Goal: Navigation & Orientation: Find specific page/section

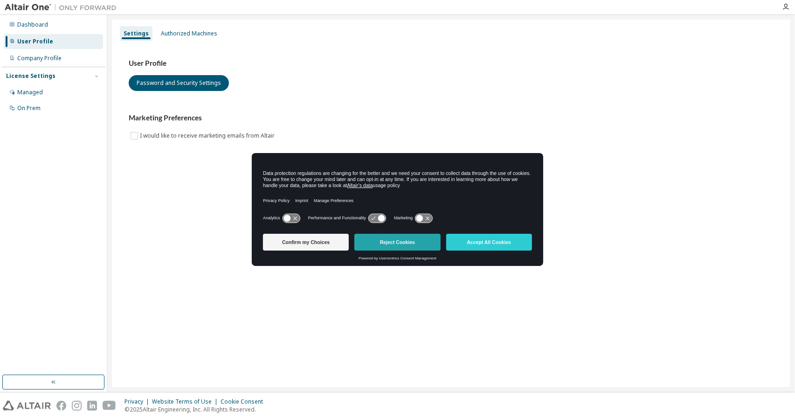
click at [406, 237] on button "Reject Cookies" at bounding box center [397, 242] width 86 height 17
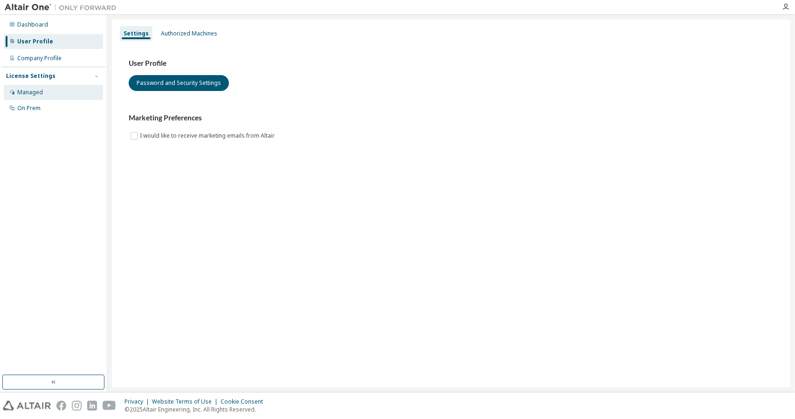
click at [57, 91] on div "Managed" at bounding box center [53, 92] width 99 height 15
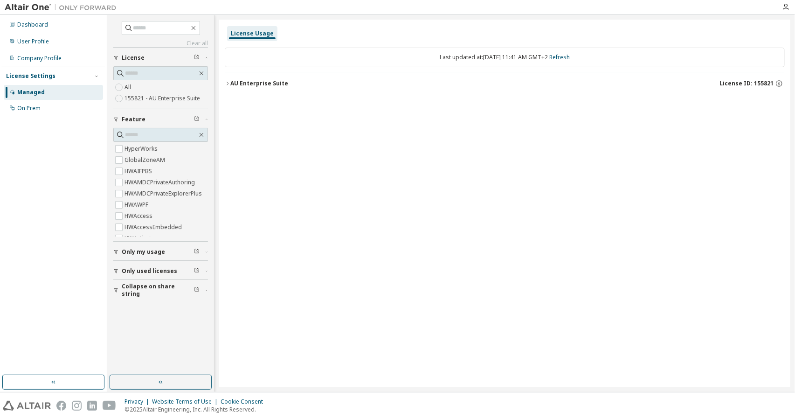
click at [235, 84] on div "AU Enterprise Suite" at bounding box center [259, 83] width 58 height 7
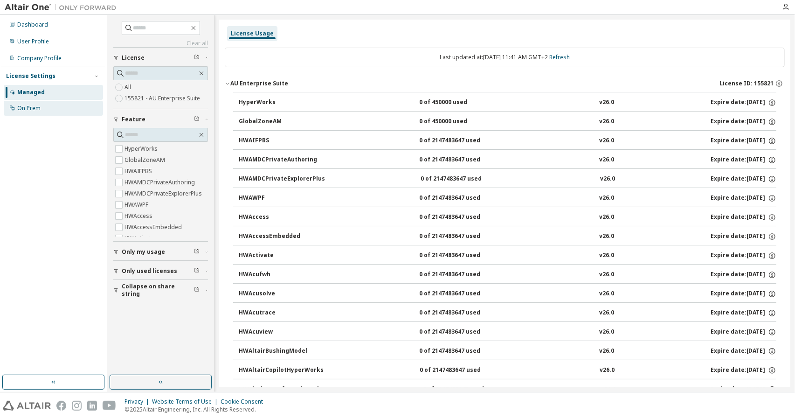
click at [58, 109] on div "On Prem" at bounding box center [53, 108] width 99 height 15
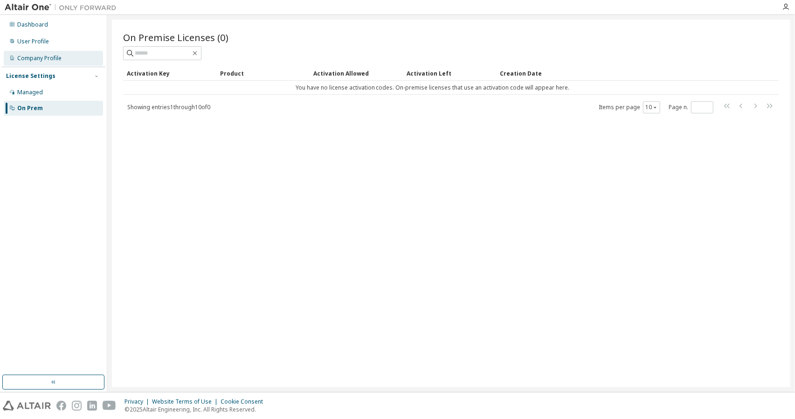
click at [60, 59] on div "Company Profile" at bounding box center [39, 58] width 44 height 7
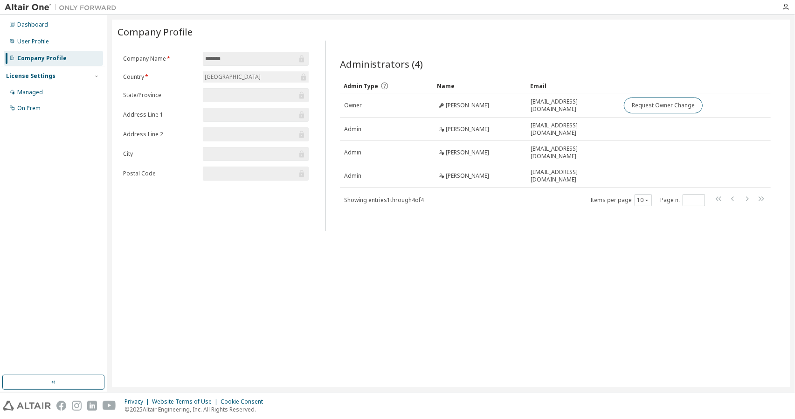
click at [271, 58] on input "*******" at bounding box center [251, 58] width 92 height 9
click at [268, 100] on span at bounding box center [256, 95] width 106 height 14
click at [478, 226] on div "Administrators (4) Clear Load Save Save As Field Operator Value Select filter S…" at bounding box center [555, 138] width 453 height 185
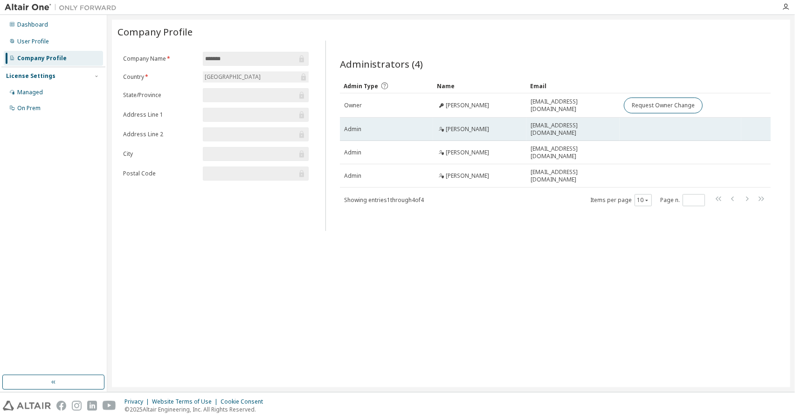
click at [360, 129] on span "Admin" at bounding box center [352, 128] width 17 height 7
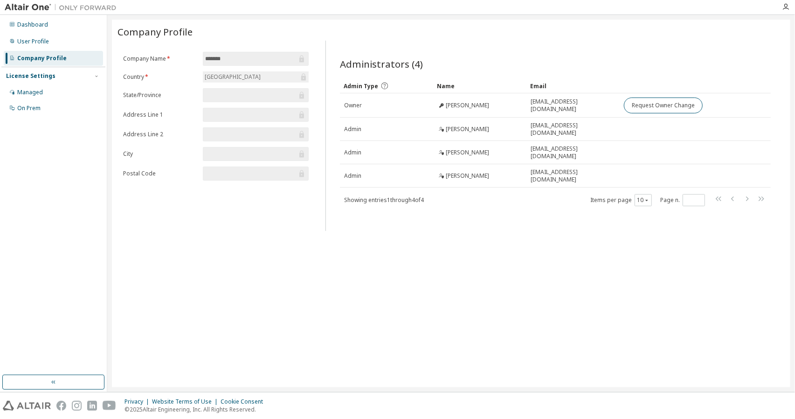
click at [511, 230] on div "Company Profile Clear Load Save Save As Field Operator Value Select filter Sele…" at bounding box center [451, 203] width 678 height 367
click at [49, 42] on div "User Profile" at bounding box center [53, 41] width 99 height 15
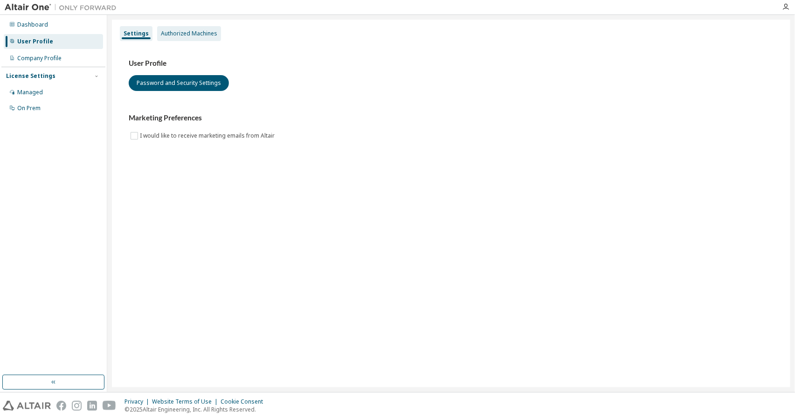
click at [195, 32] on div "Authorized Machines" at bounding box center [189, 33] width 56 height 7
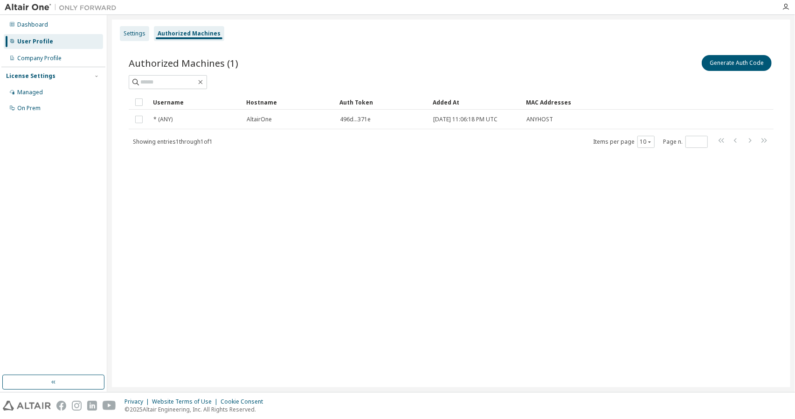
click at [138, 35] on div "Settings" at bounding box center [135, 33] width 22 height 7
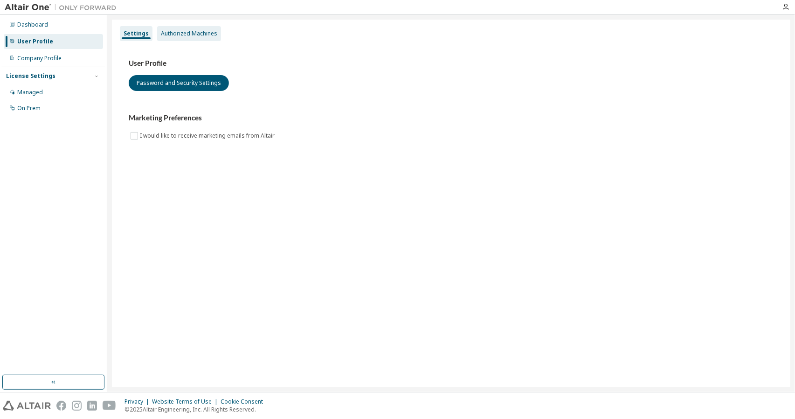
click at [171, 39] on div "Authorized Machines" at bounding box center [189, 33] width 64 height 15
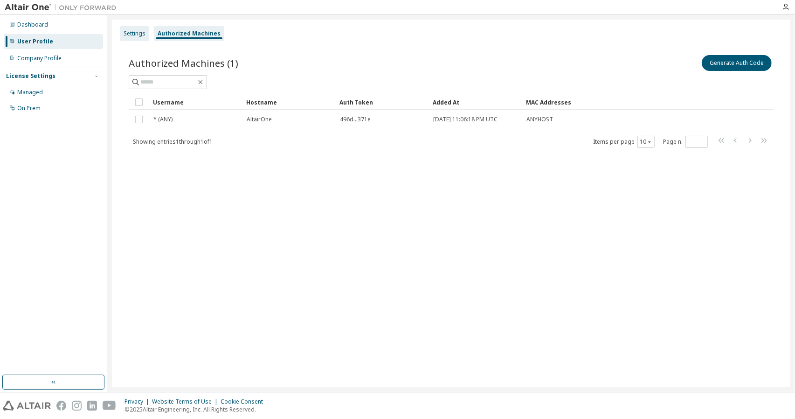
click at [141, 33] on div "Settings" at bounding box center [135, 33] width 22 height 7
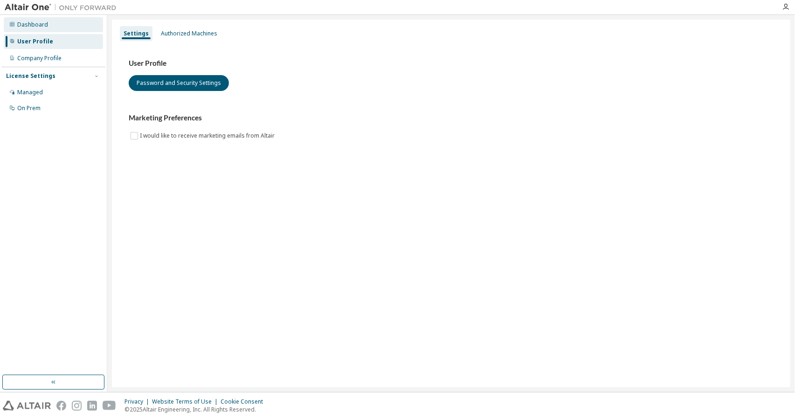
click at [55, 31] on div "Dashboard" at bounding box center [53, 24] width 99 height 15
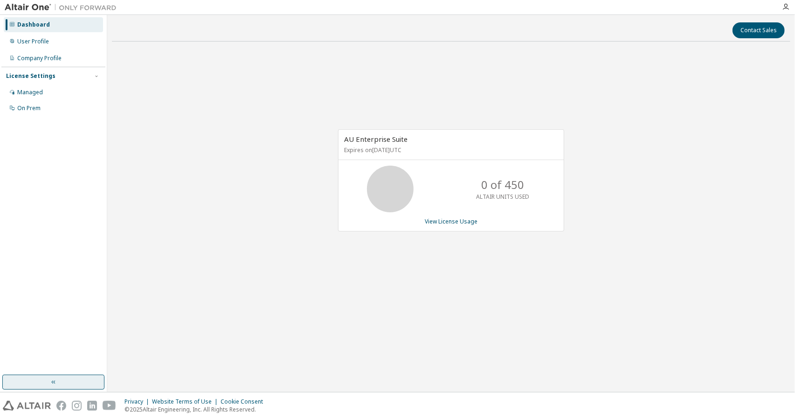
click at [83, 381] on button "button" at bounding box center [53, 381] width 102 height 15
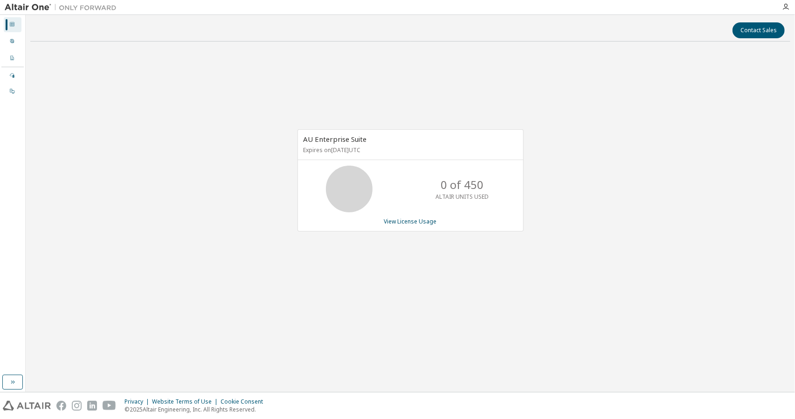
click at [792, 10] on div at bounding box center [785, 6] width 19 height 7
click at [792, 7] on div at bounding box center [785, 6] width 19 height 7
click at [789, 4] on div at bounding box center [785, 6] width 19 height 7
click at [793, 7] on div at bounding box center [785, 6] width 19 height 7
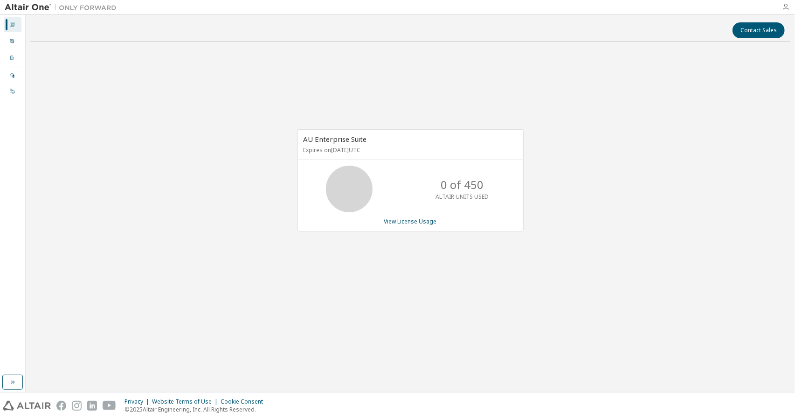
click at [788, 8] on icon "button" at bounding box center [785, 6] width 7 height 7
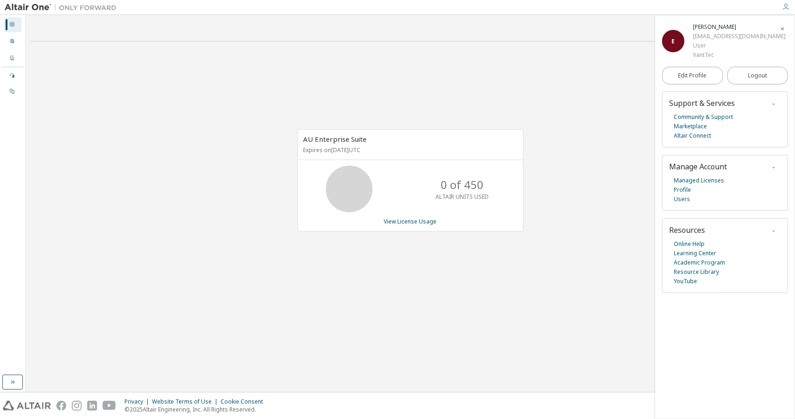
click at [370, 59] on div "AU Enterprise Suite Expires on July 9, 2026 UTC 0 of 450 ALTAIR UNITS USED View…" at bounding box center [410, 185] width 760 height 272
click at [40, 8] on img at bounding box center [63, 7] width 117 height 9
click at [84, 8] on img at bounding box center [63, 7] width 117 height 9
click at [14, 24] on icon at bounding box center [12, 24] width 6 height 6
click at [43, 365] on div "Contact Sales AU Enterprise Suite Expires on July 9, 2026 UTC 0 of 450 ALTAIR U…" at bounding box center [410, 203] width 760 height 367
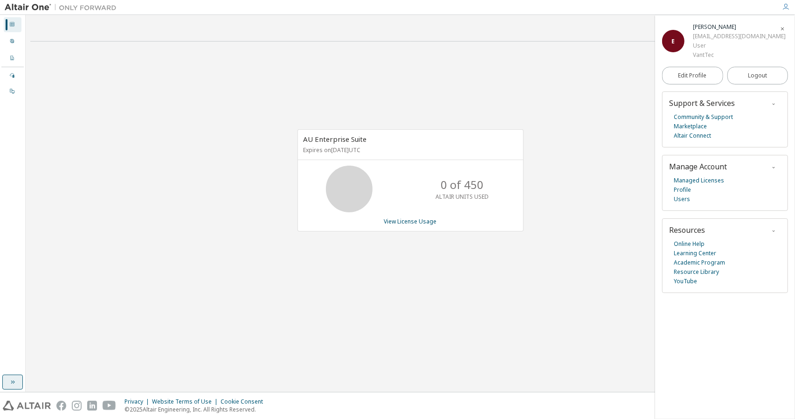
click at [14, 379] on icon "button" at bounding box center [12, 381] width 7 height 7
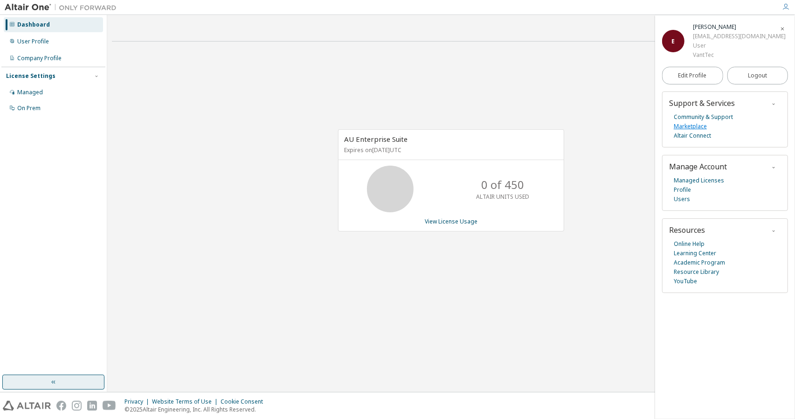
click at [697, 128] on link "Marketplace" at bounding box center [690, 126] width 33 height 9
